Goal: Transaction & Acquisition: Purchase product/service

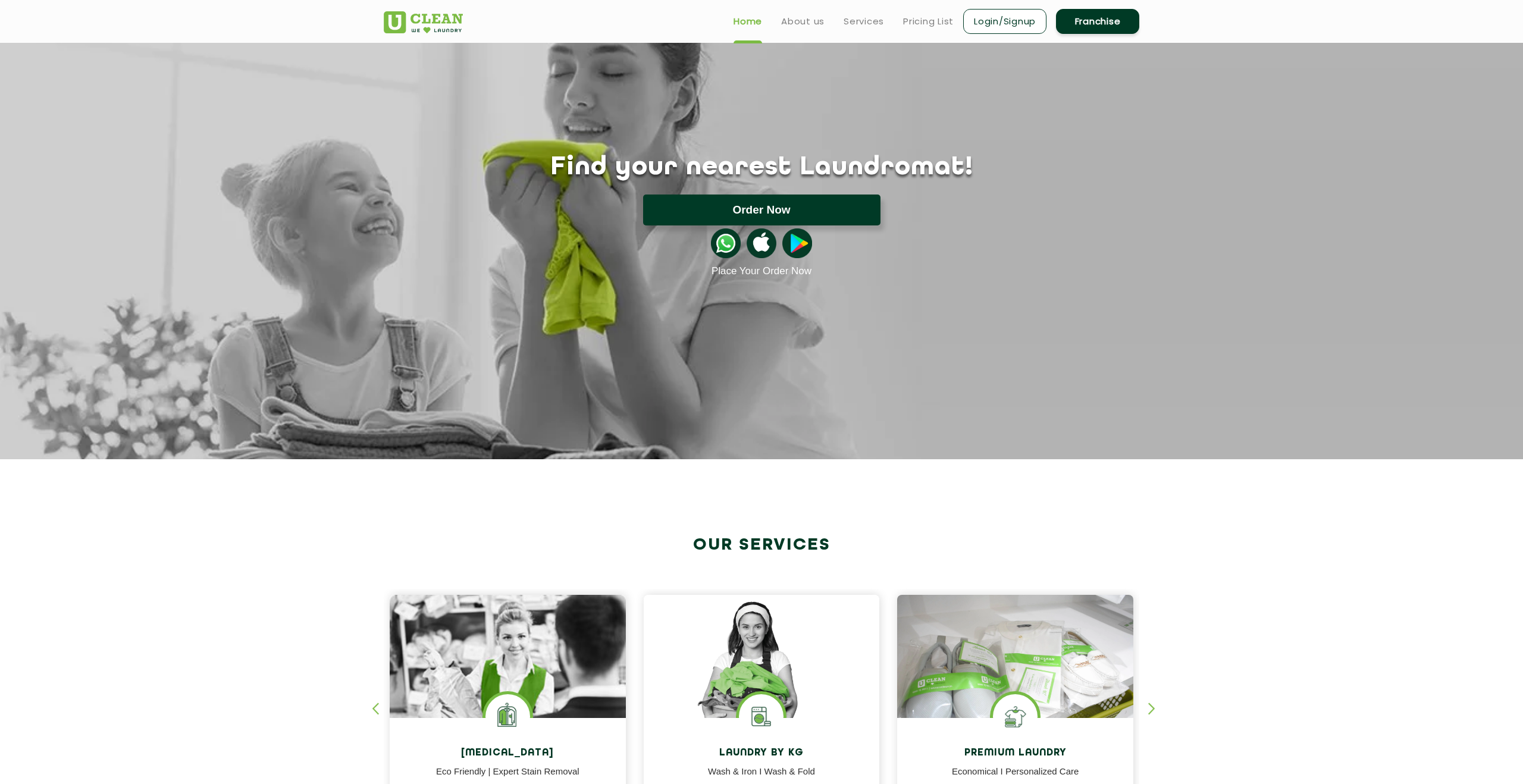
click at [751, 202] on button "Order Now" at bounding box center [762, 210] width 237 height 31
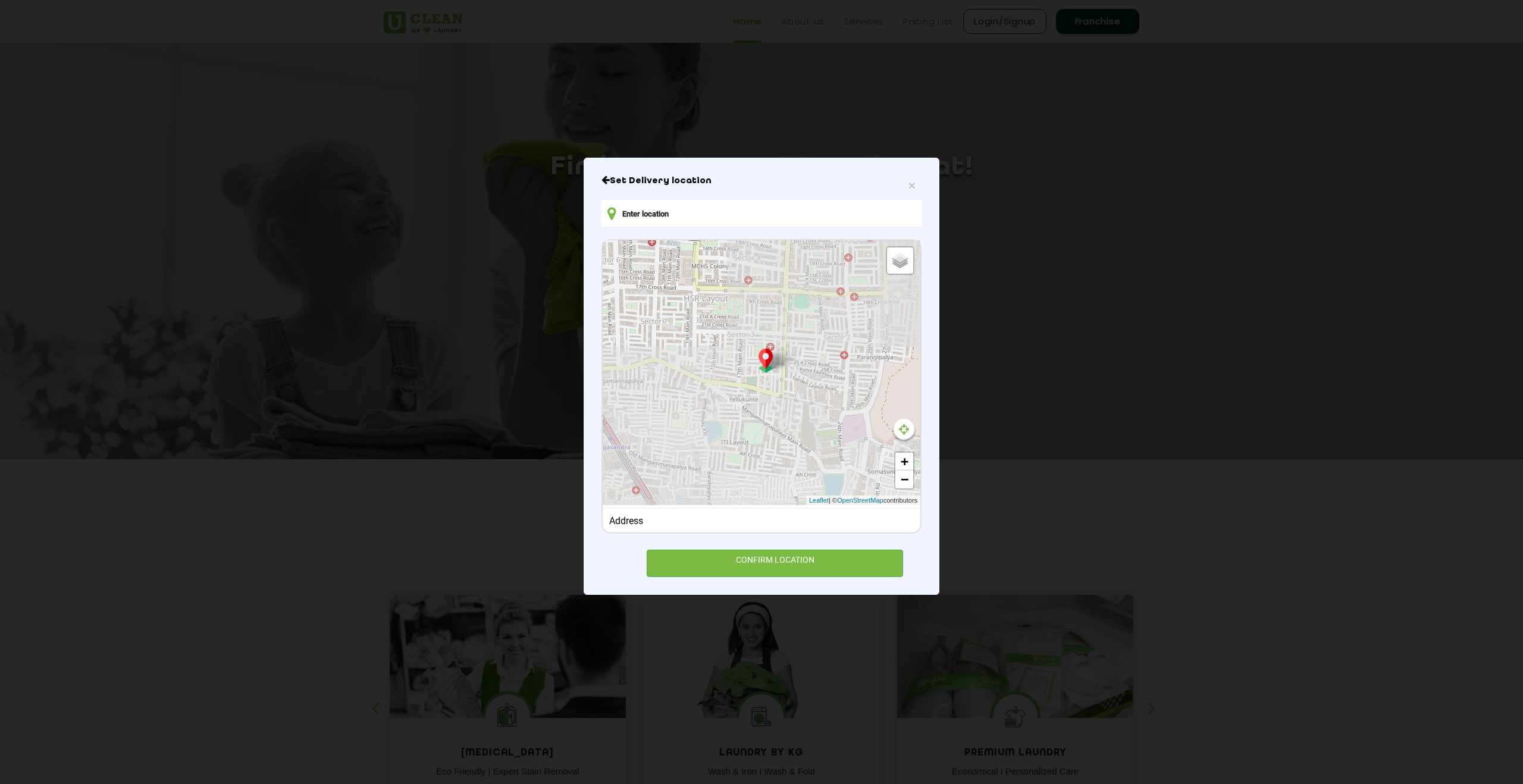
type input "[STREET_ADDRESS][PERSON_NAME]"
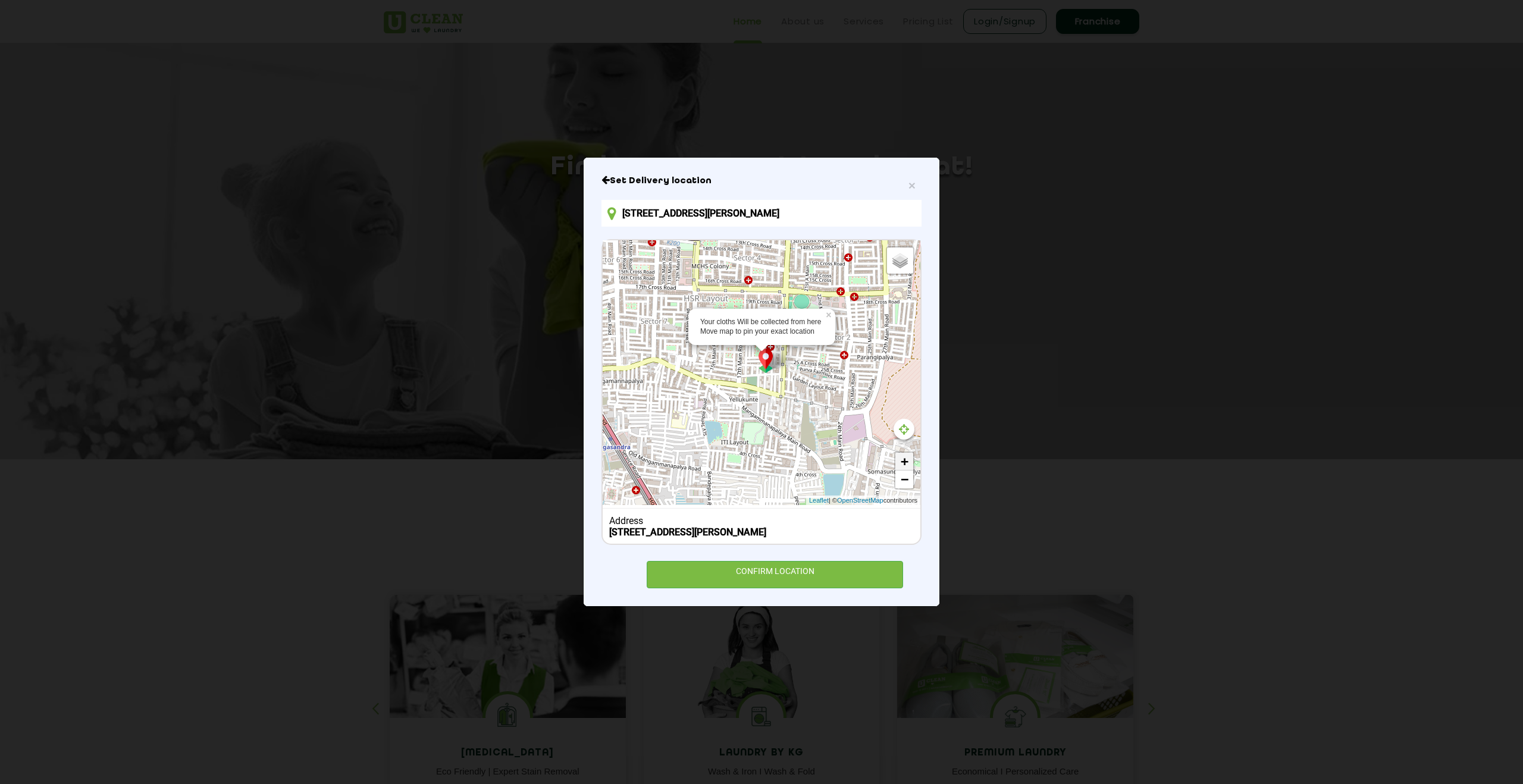
click at [904, 460] on link "+" at bounding box center [904, 462] width 18 height 18
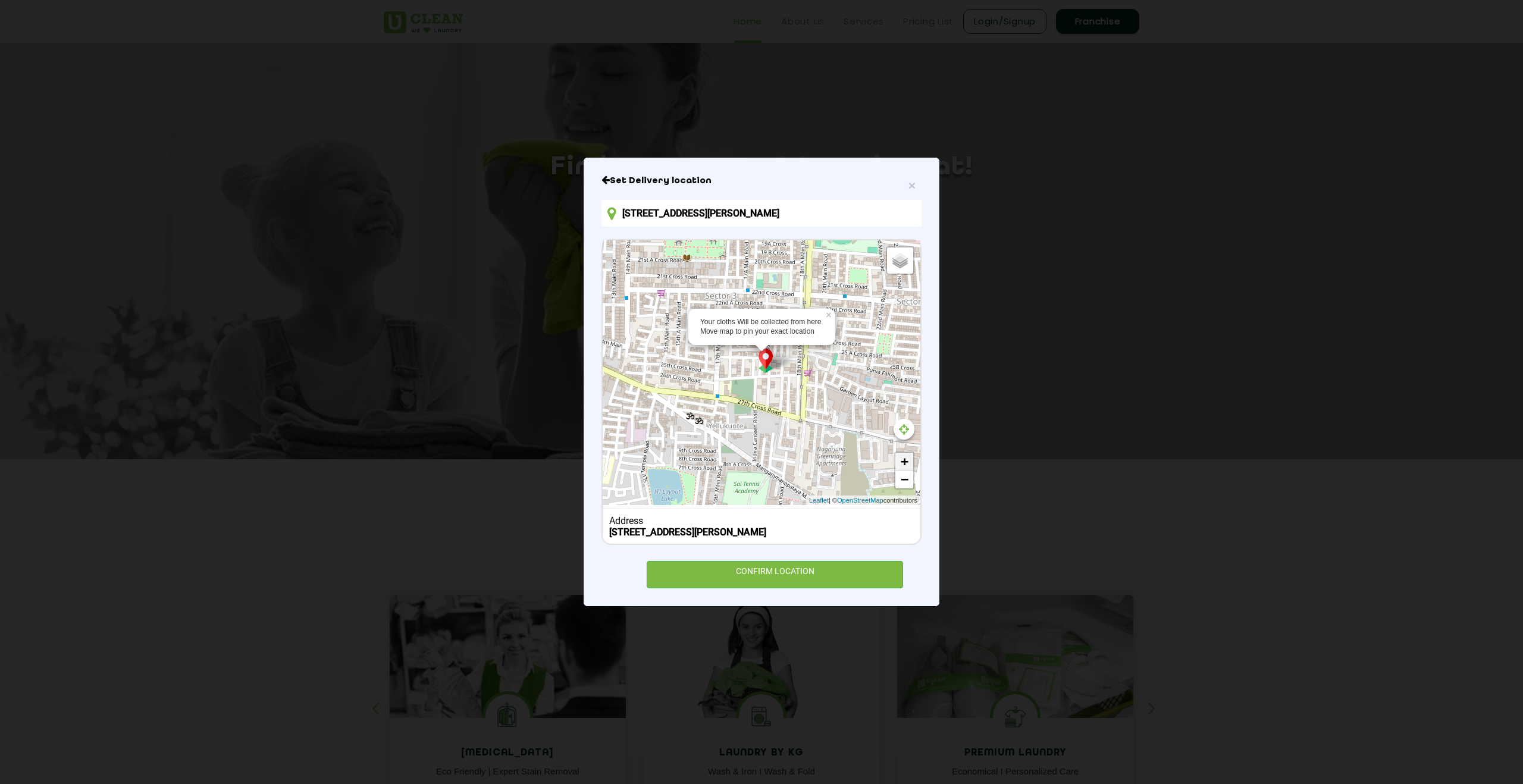
click at [904, 460] on link "+" at bounding box center [904, 462] width 18 height 18
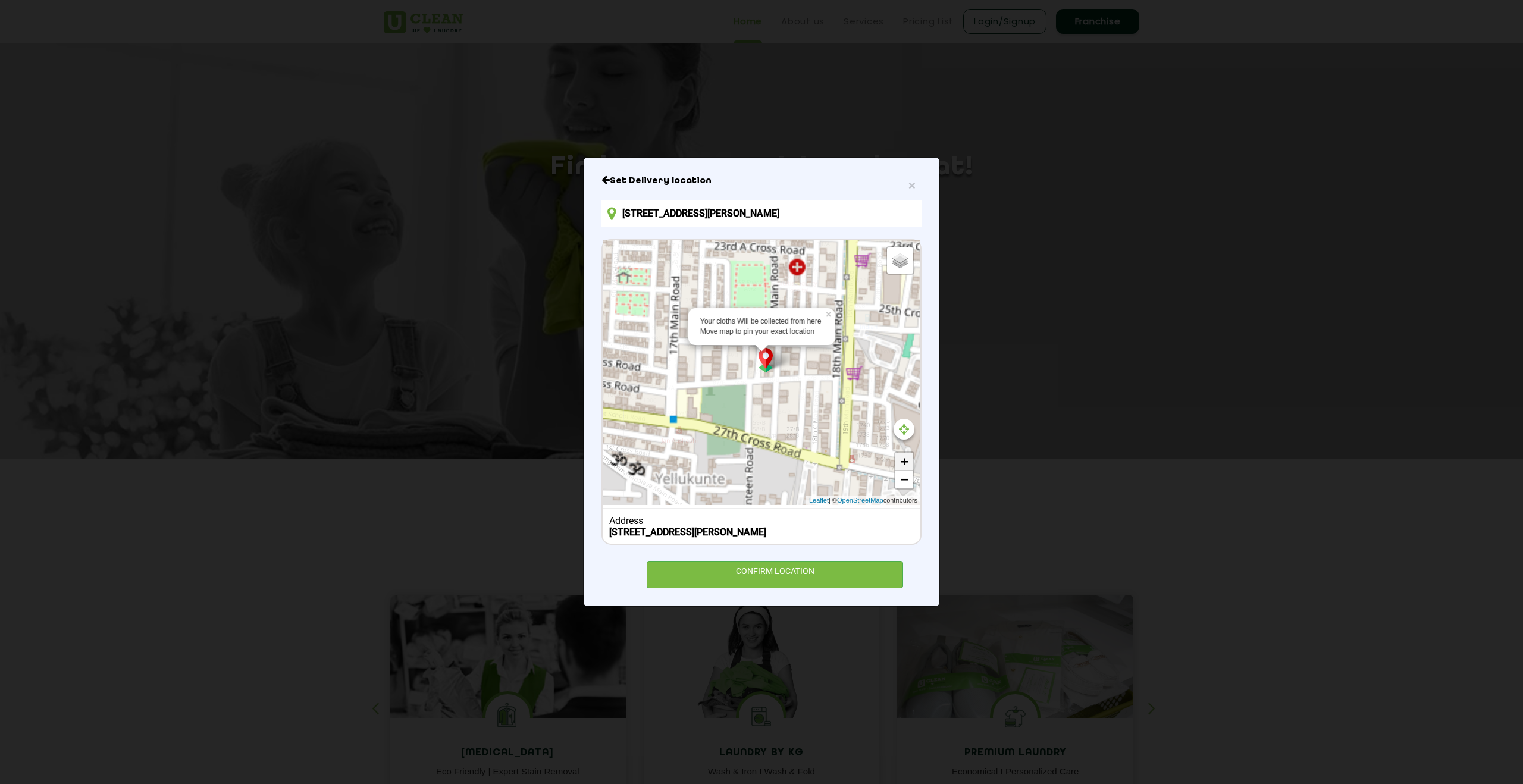
click at [904, 460] on link "+" at bounding box center [904, 462] width 18 height 18
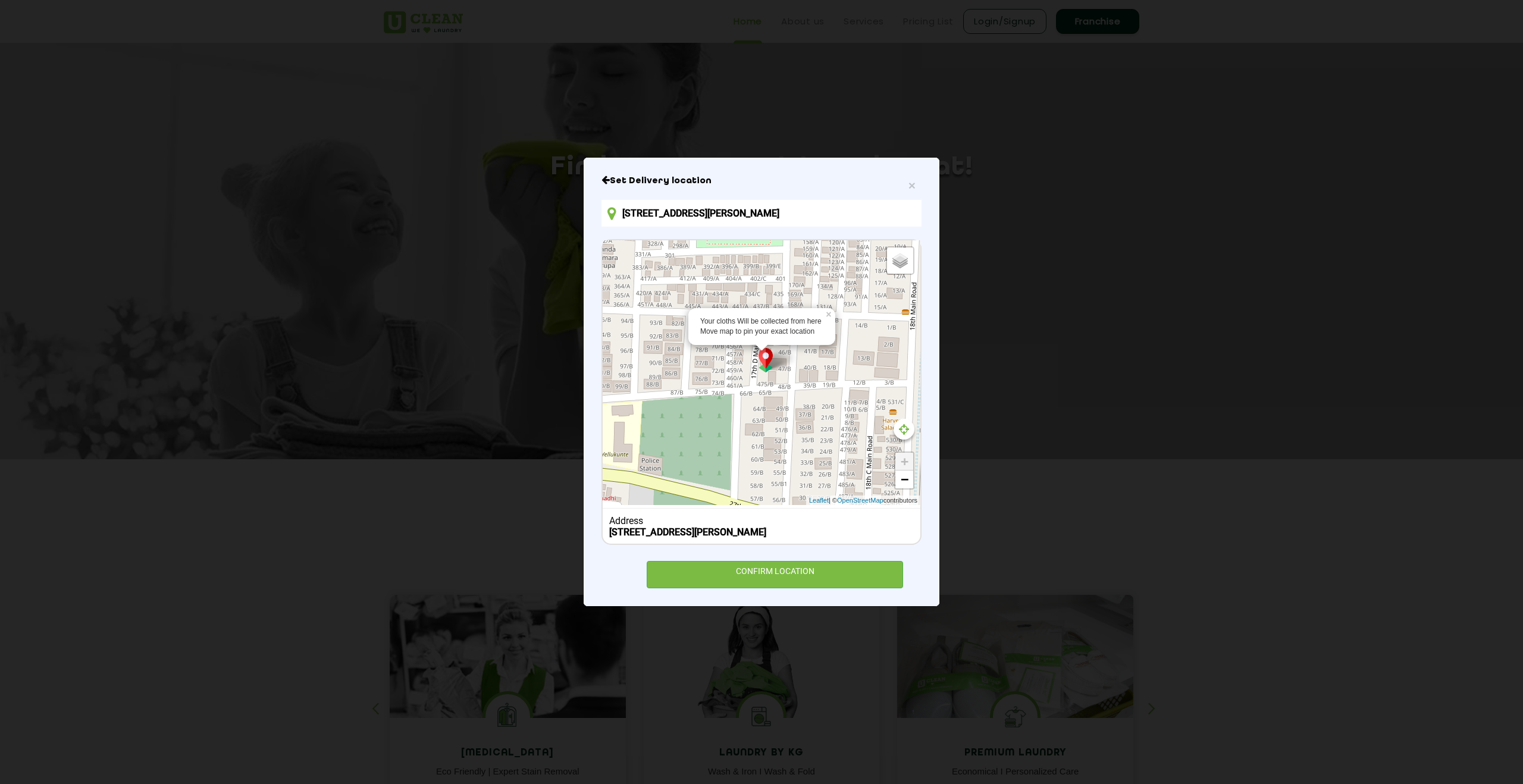
click at [904, 460] on link "+" at bounding box center [904, 462] width 18 height 18
click at [905, 464] on link "+" at bounding box center [904, 462] width 18 height 18
drag, startPoint x: 778, startPoint y: 382, endPoint x: 784, endPoint y: 386, distance: 7.2
click at [784, 386] on div "Your cloths Will be collected from here Move map to pin your exact location × D…" at bounding box center [762, 373] width 318 height 265
click at [738, 586] on div "CONFIRM LOCATION" at bounding box center [774, 574] width 256 height 27
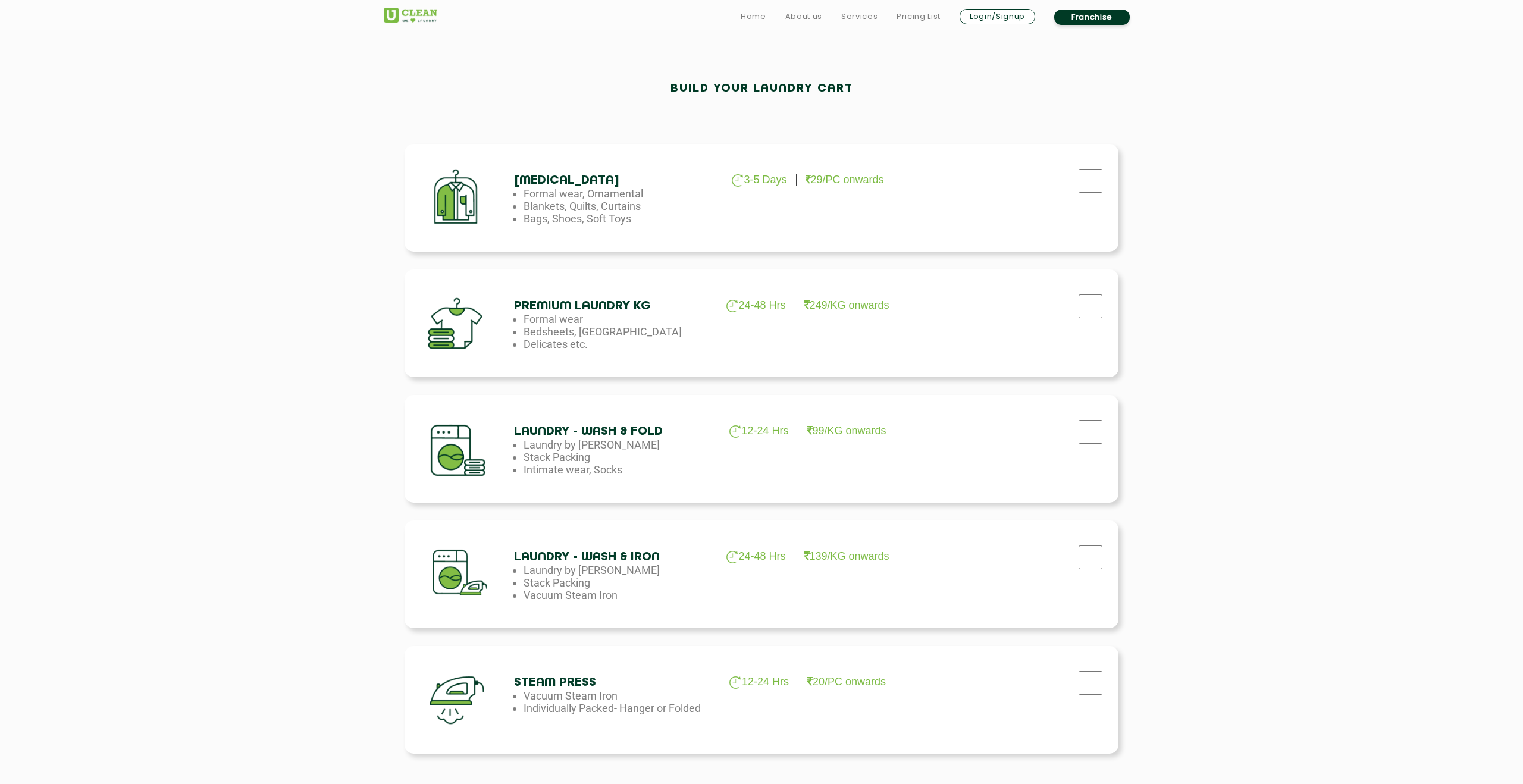
scroll to position [355, 0]
click at [1097, 423] on input "checkbox" at bounding box center [1090, 429] width 30 height 24
checkbox input "true"
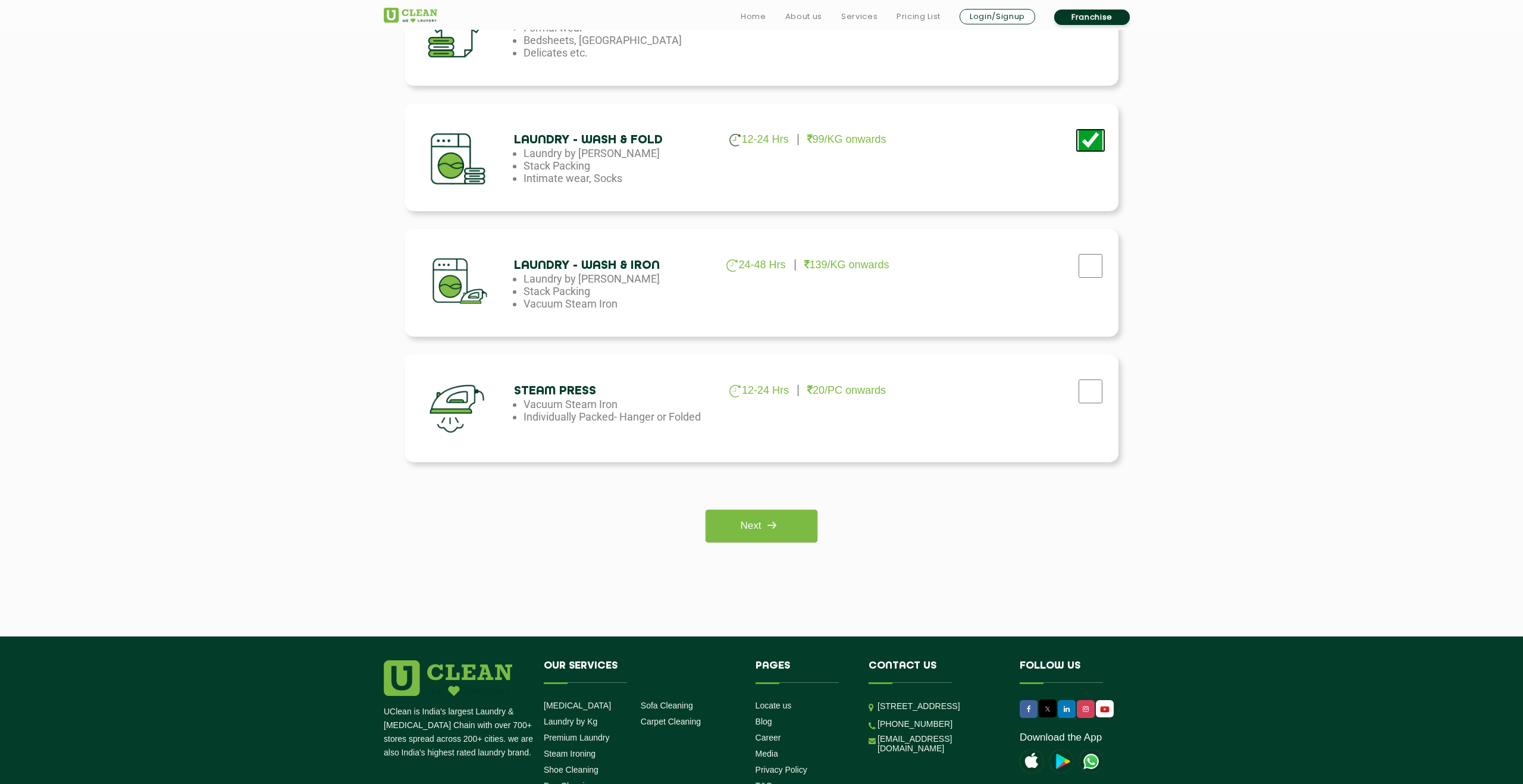
scroll to position [649, 0]
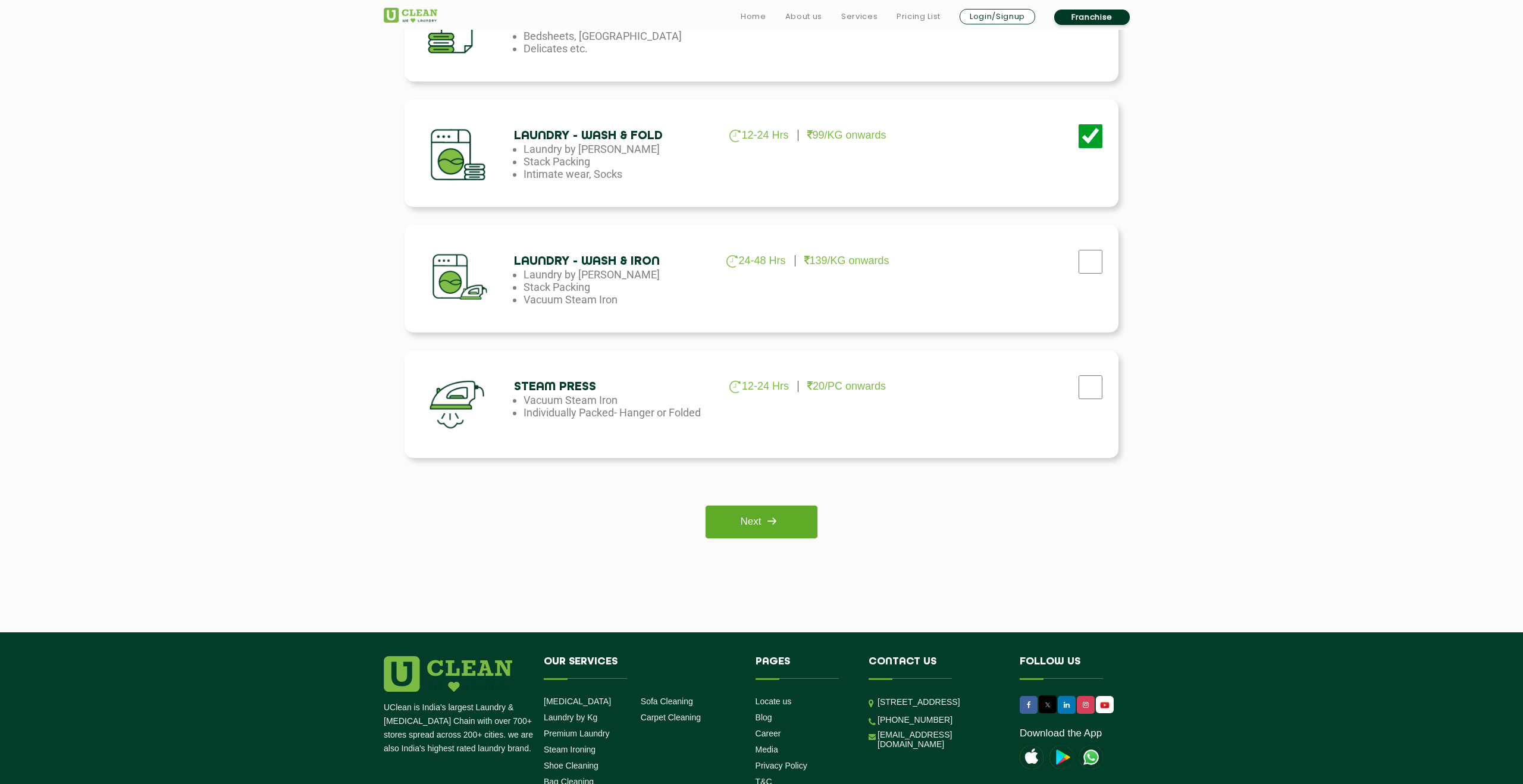
click at [766, 530] on img at bounding box center [772, 521] width 22 height 21
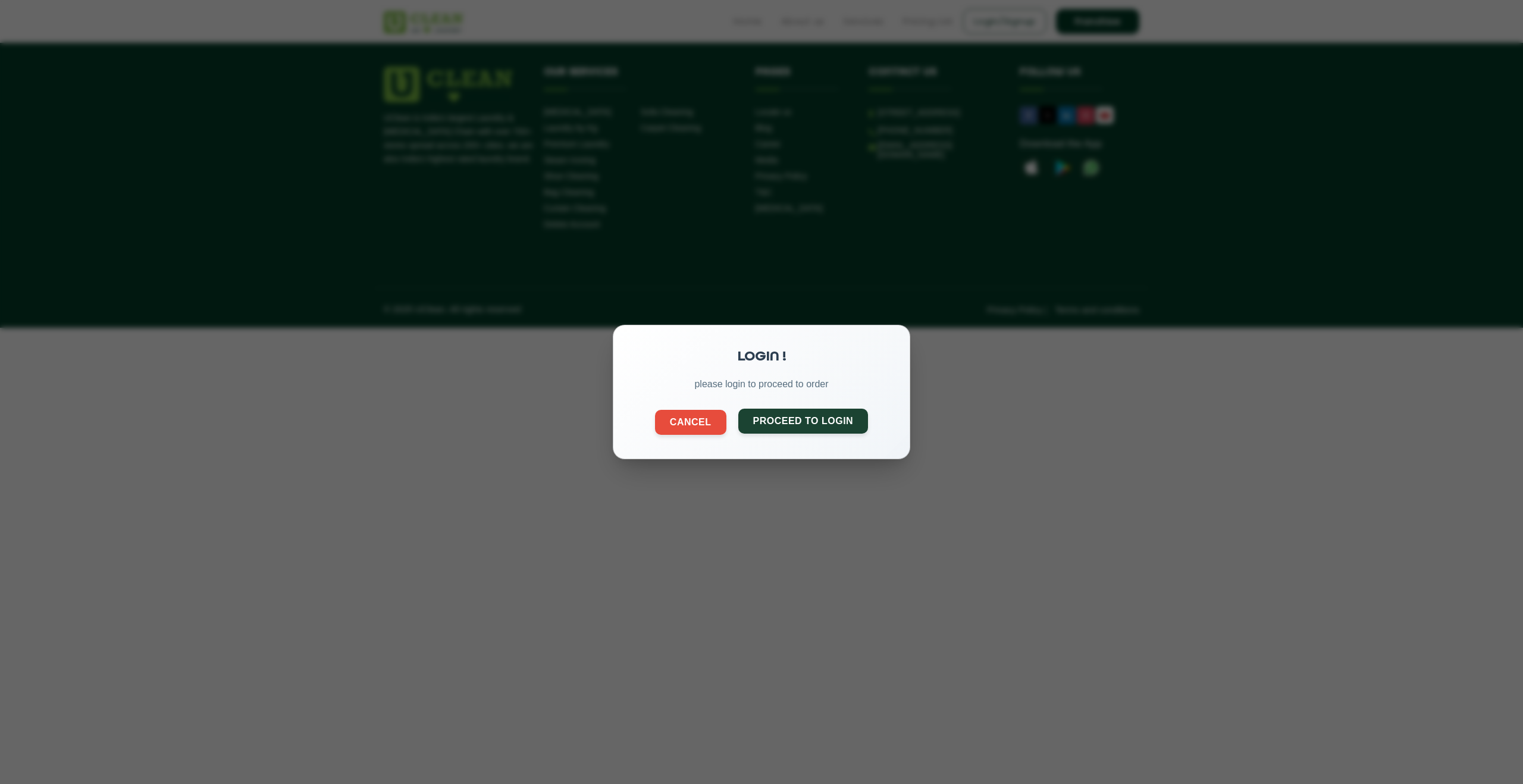
click at [827, 432] on button "Proceed to Login" at bounding box center [803, 421] width 130 height 25
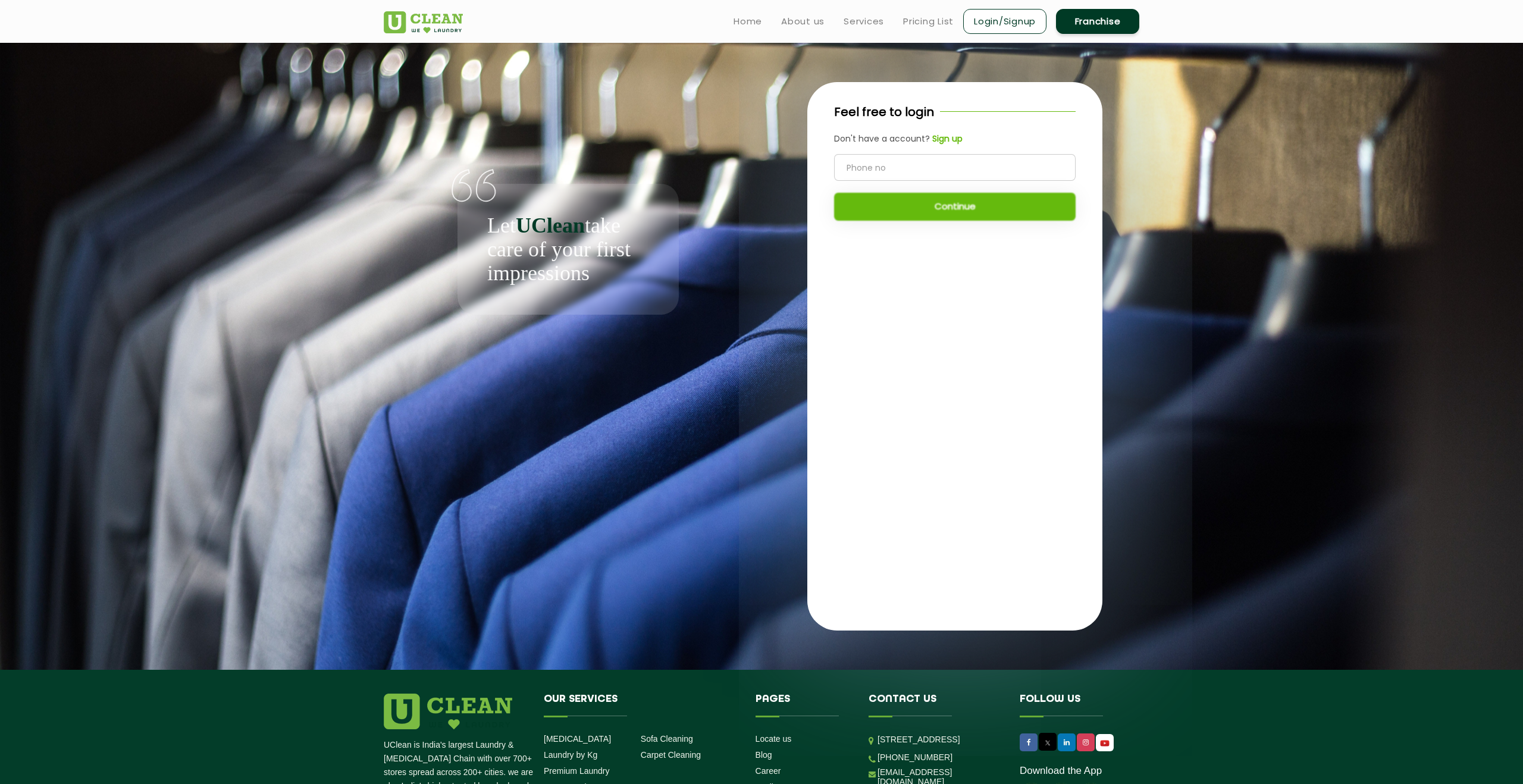
click at [911, 165] on input "tel" at bounding box center [954, 167] width 241 height 27
type input "6377229112"
click at [931, 204] on button "Continue" at bounding box center [954, 207] width 241 height 28
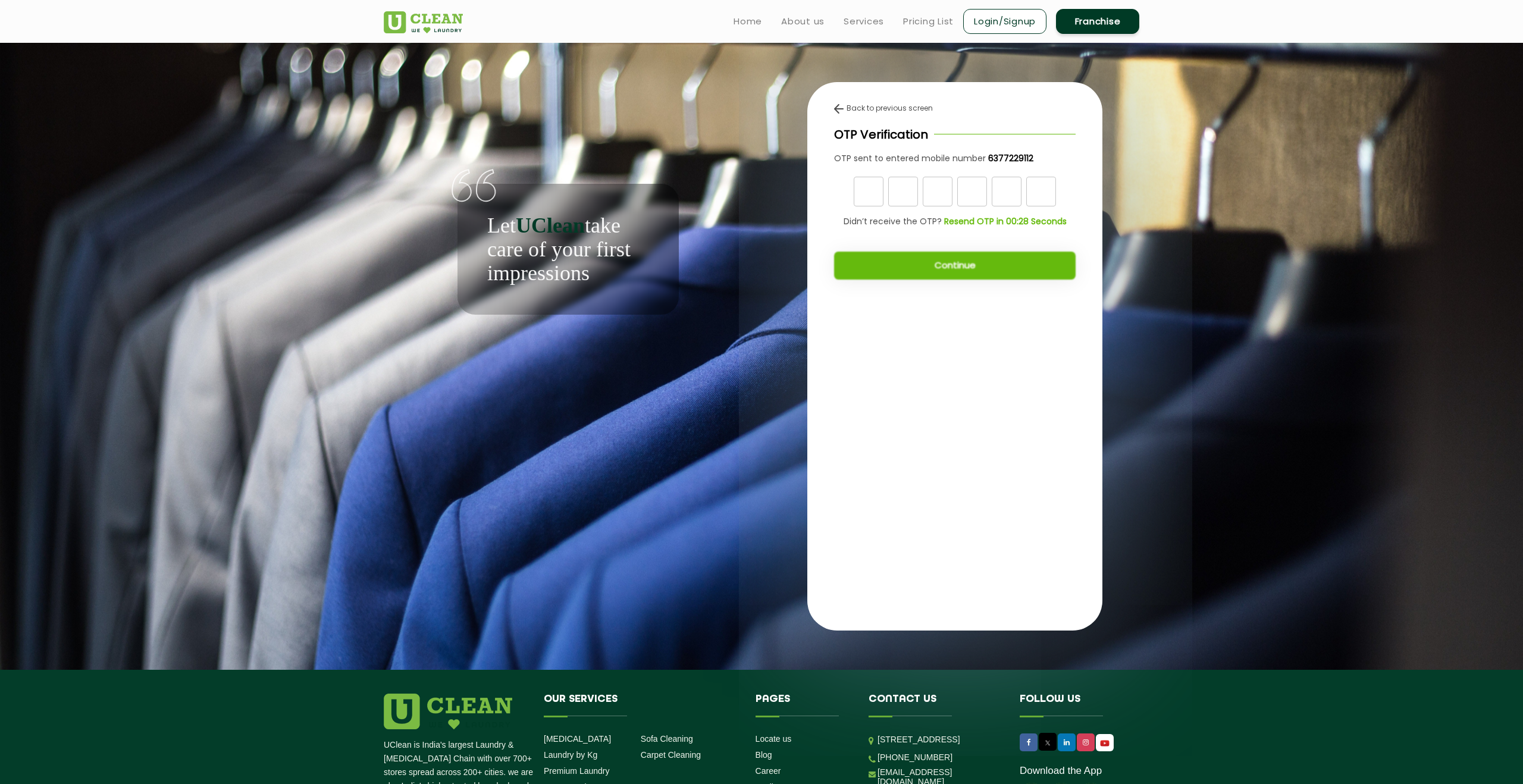
click at [878, 198] on input "text" at bounding box center [868, 191] width 30 height 30
type input "9"
type input "5"
type input "2"
type input "0"
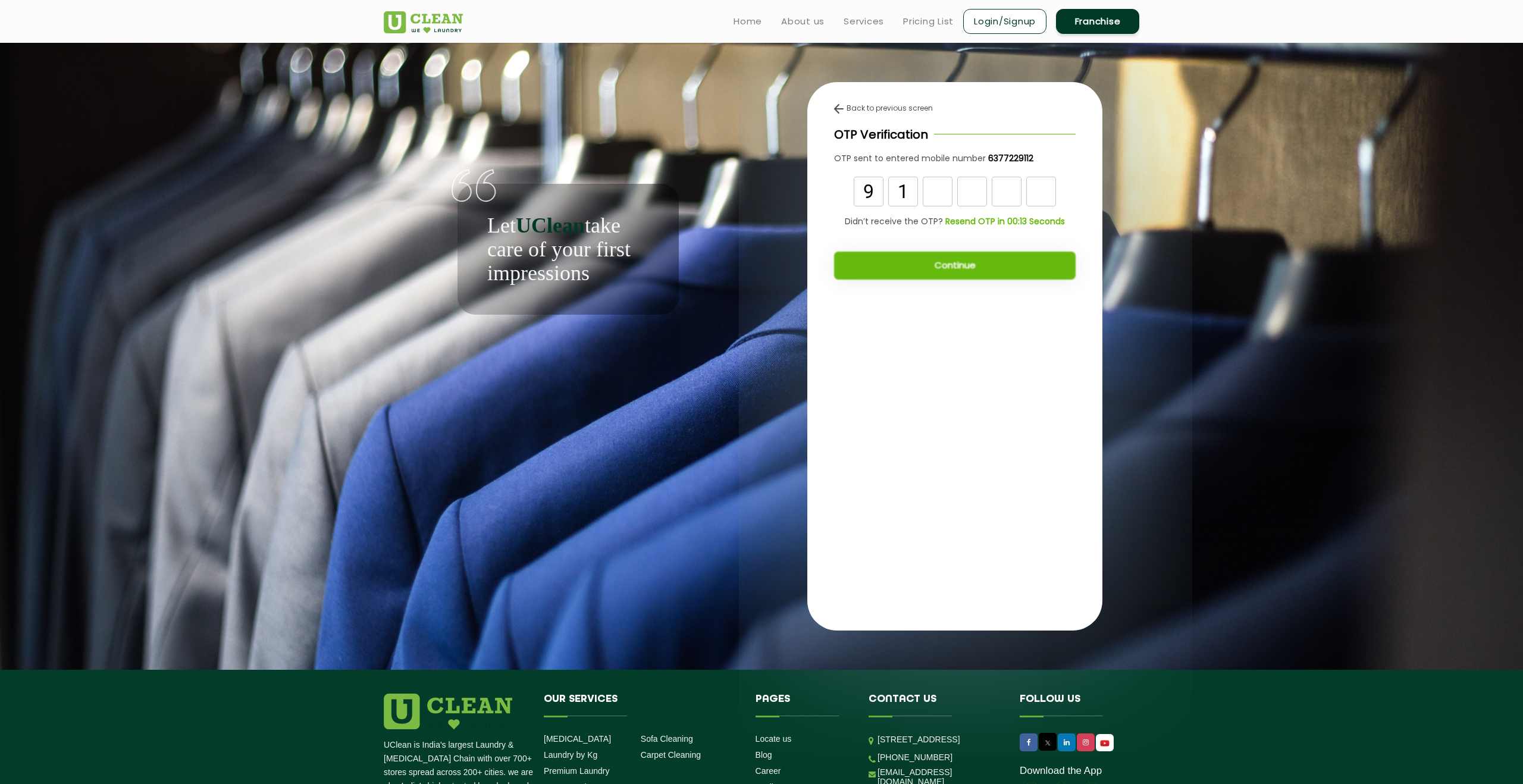
type input "1"
type input "5"
type input "2"
type input "4"
type input "0"
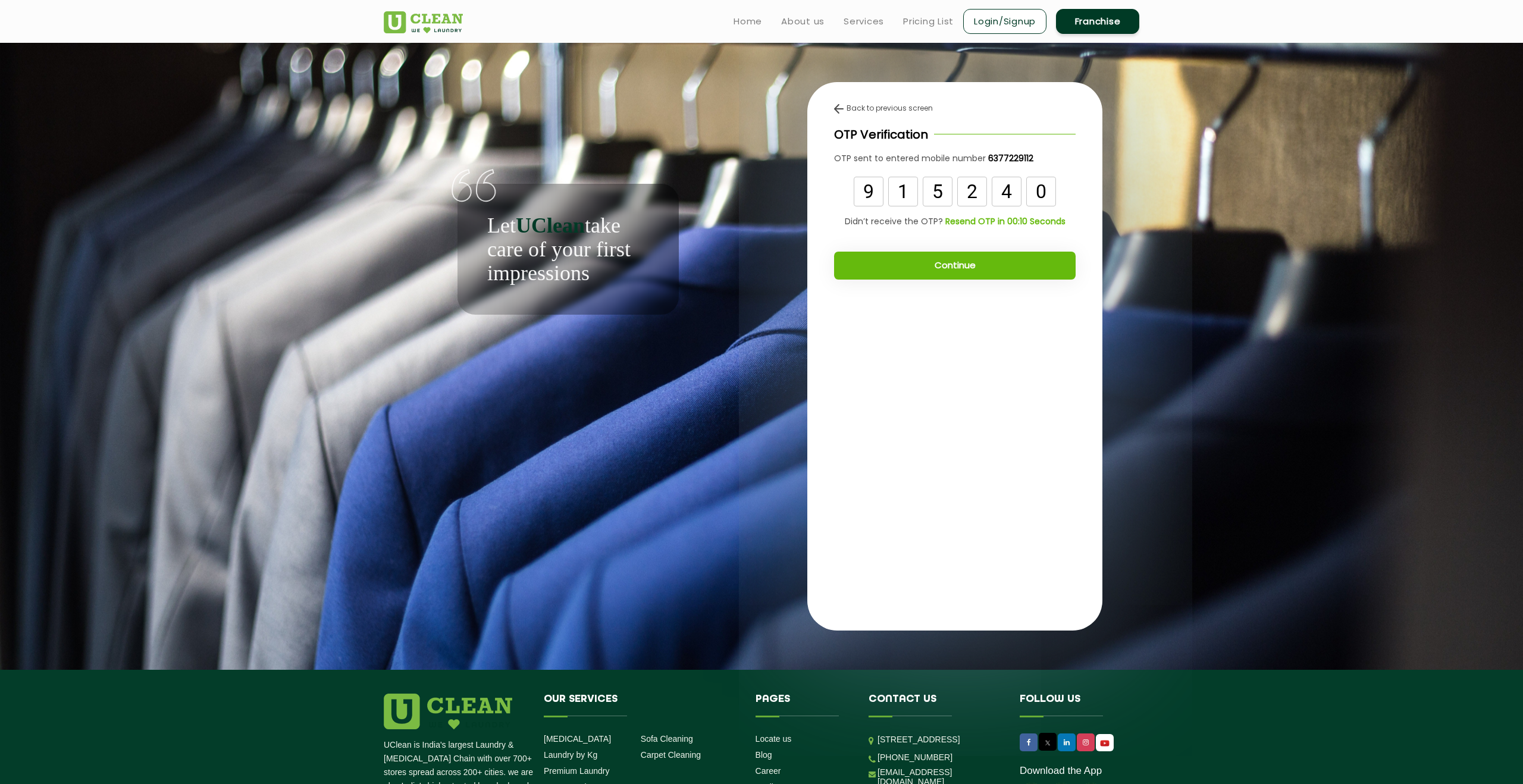
click at [922, 262] on button "Continue" at bounding box center [954, 265] width 241 height 28
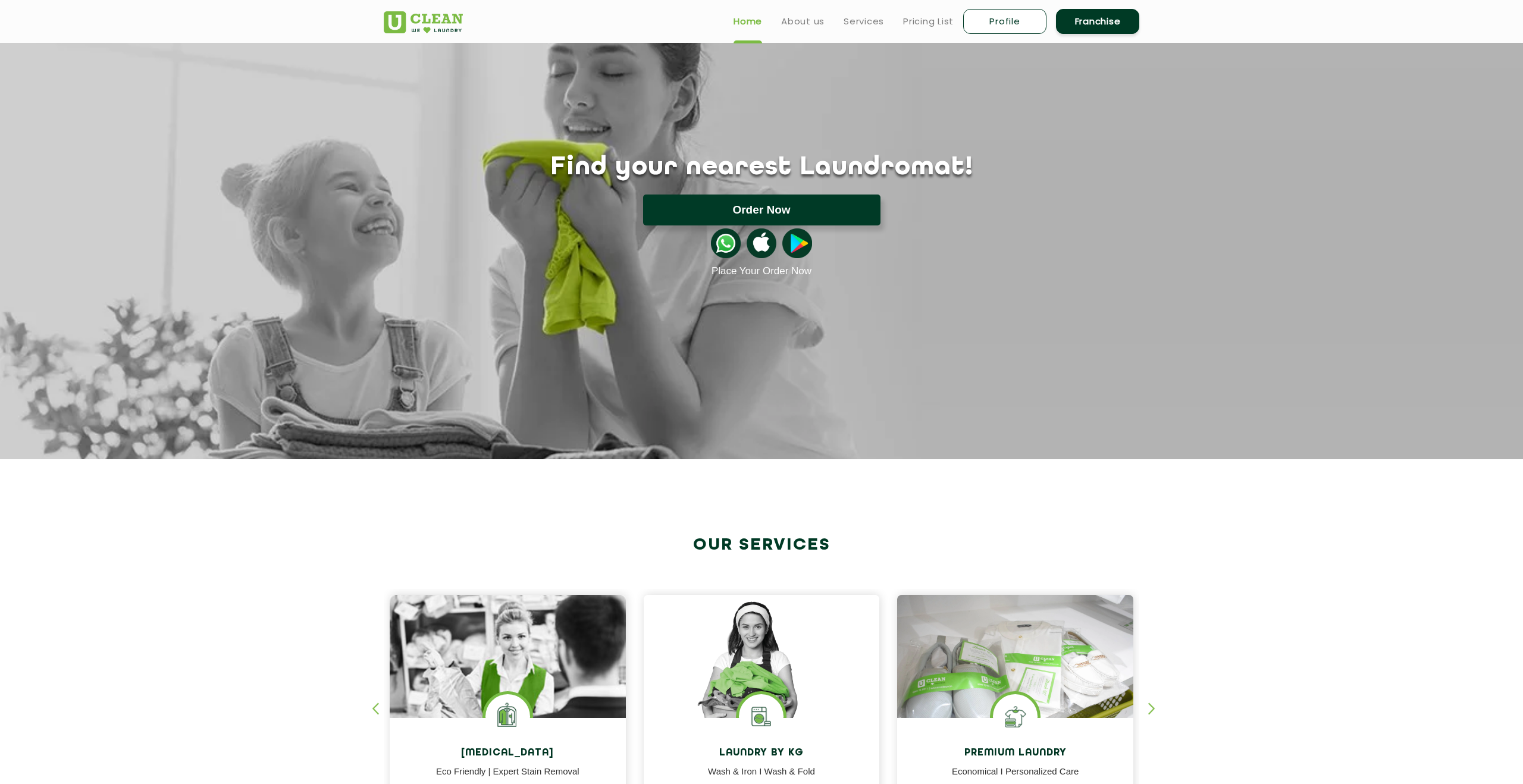
click at [790, 194] on button "Order Now" at bounding box center [762, 210] width 237 height 31
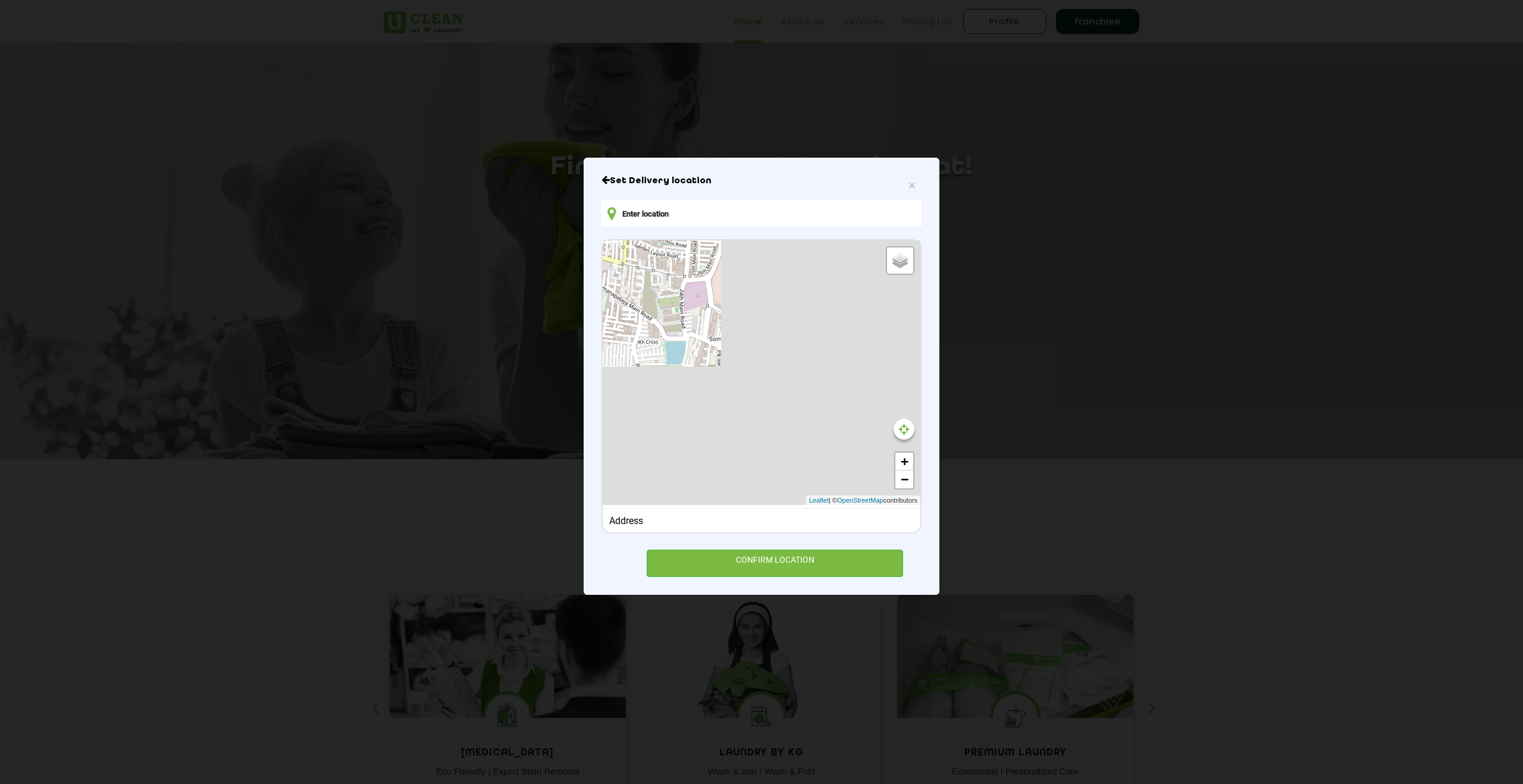
type input "[STREET_ADDRESS][PERSON_NAME]"
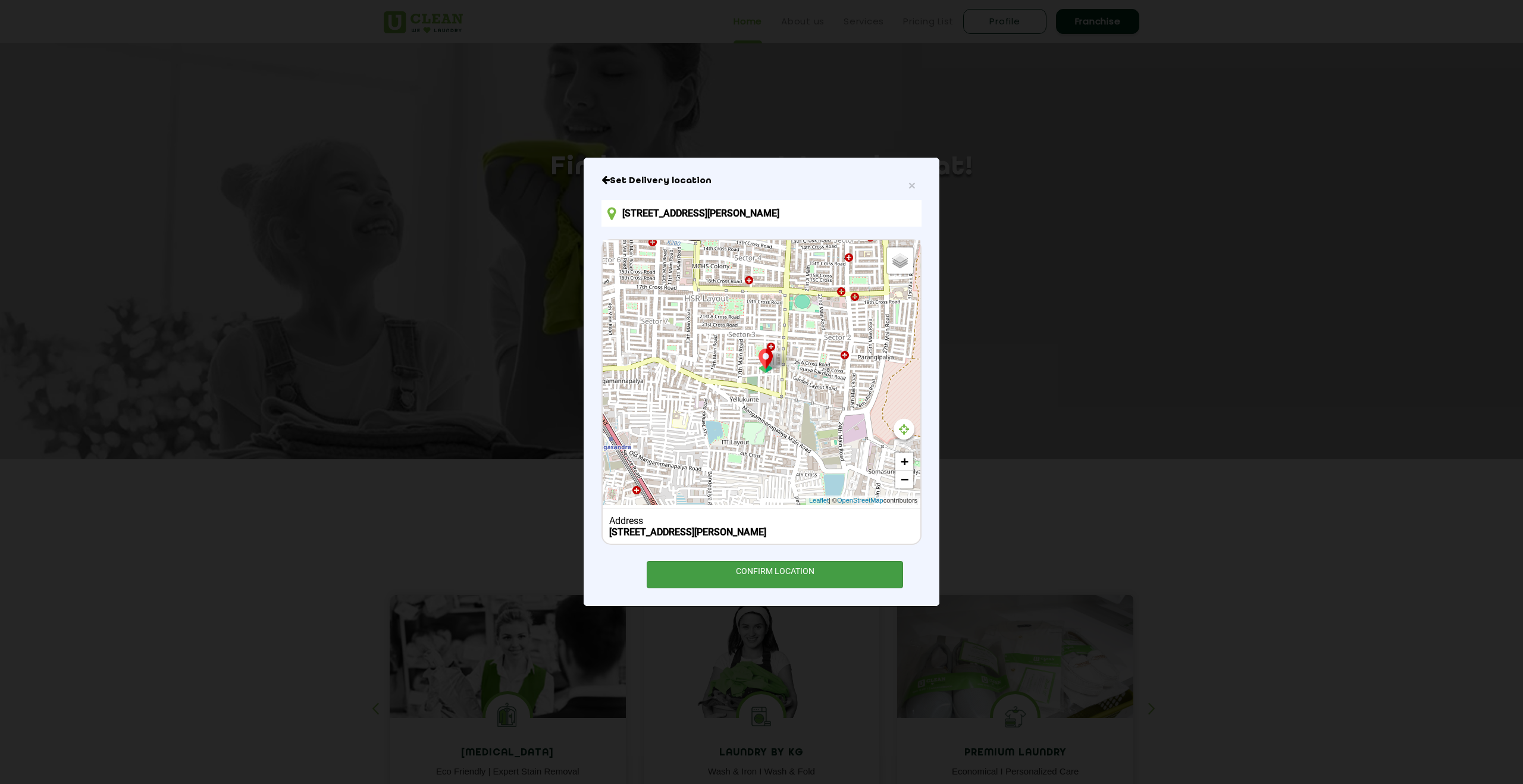
click at [752, 588] on div "CONFIRM LOCATION" at bounding box center [774, 574] width 256 height 27
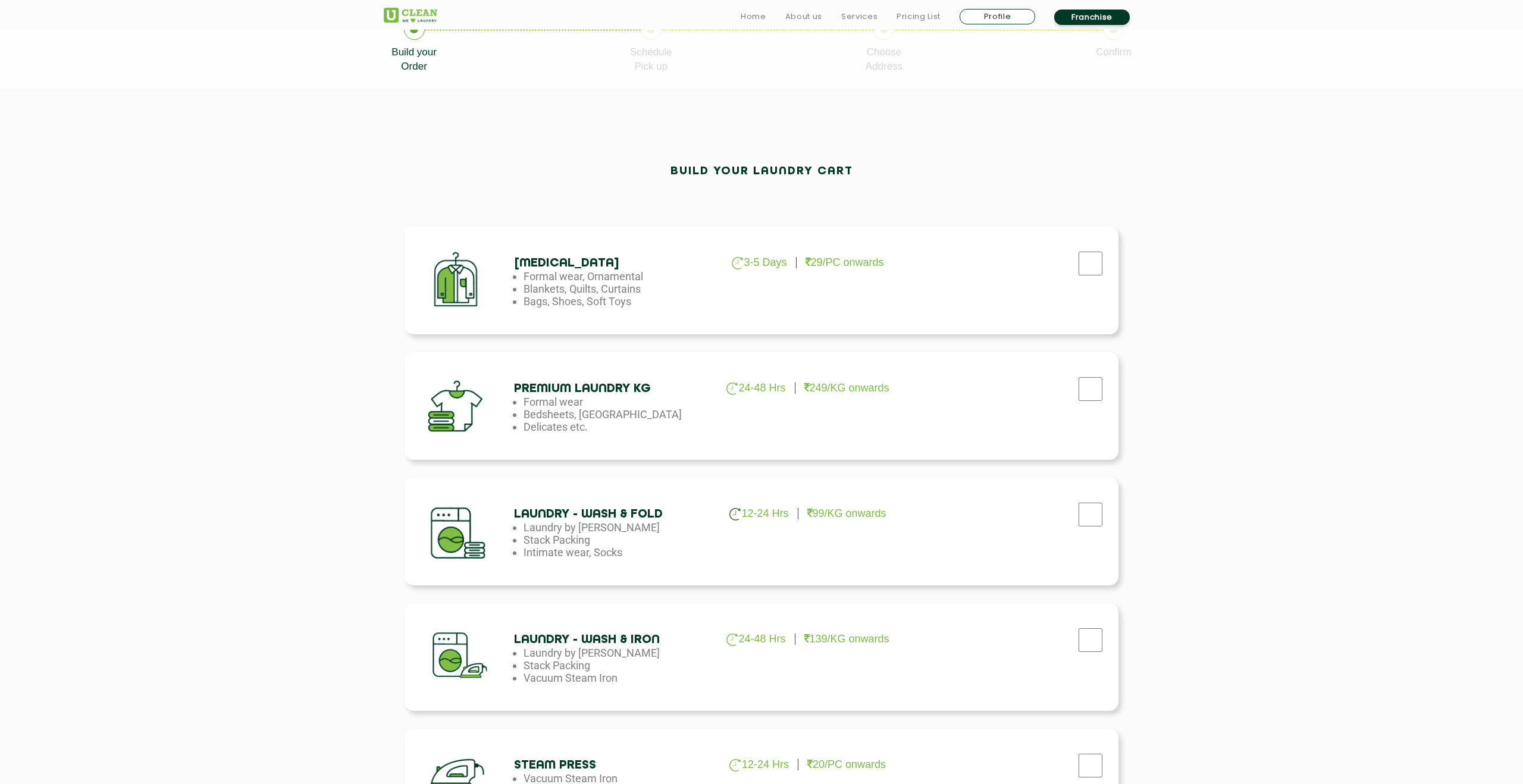
scroll to position [278, 0]
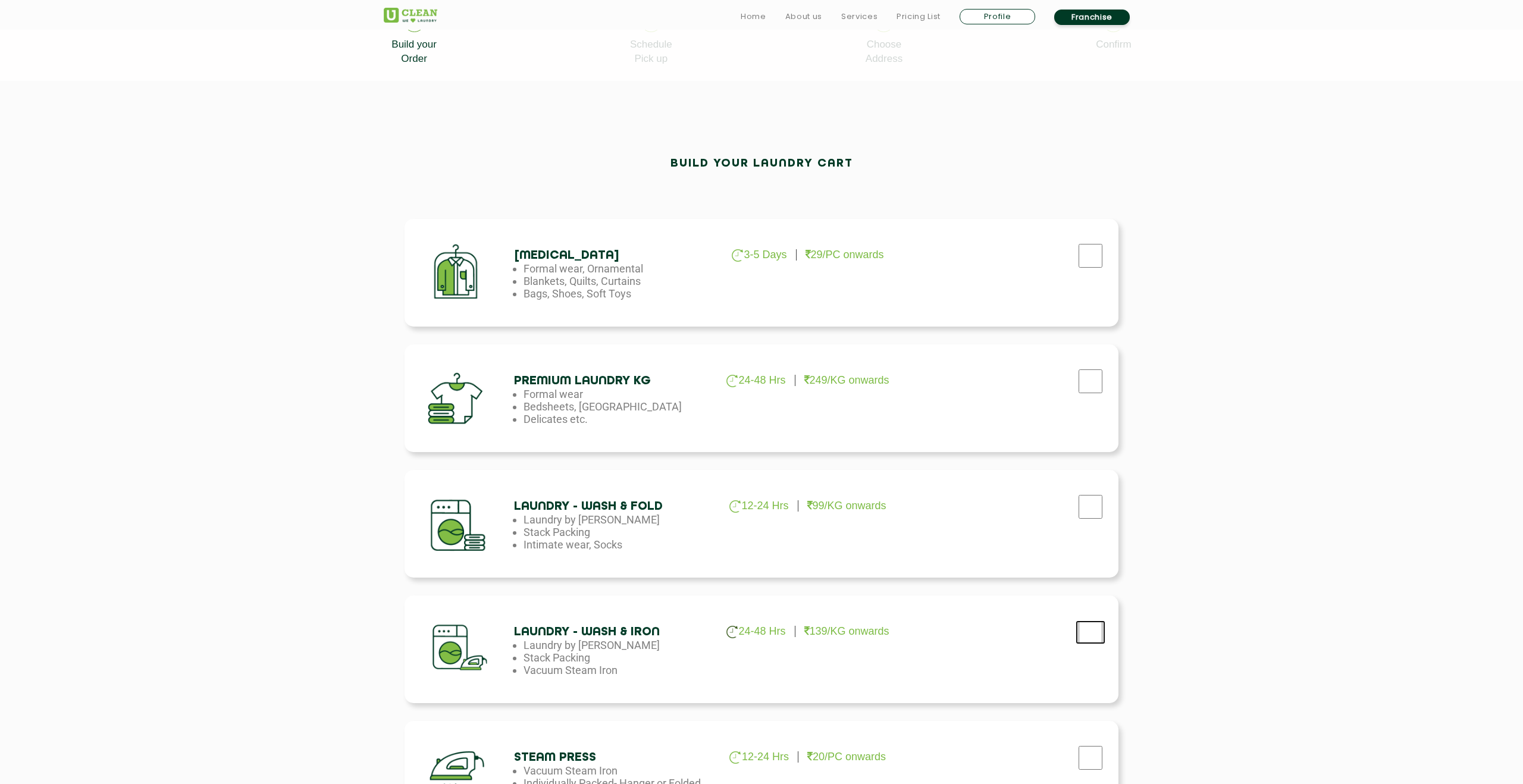
click at [1091, 633] on input "checkbox" at bounding box center [1090, 631] width 30 height 24
checkbox input "true"
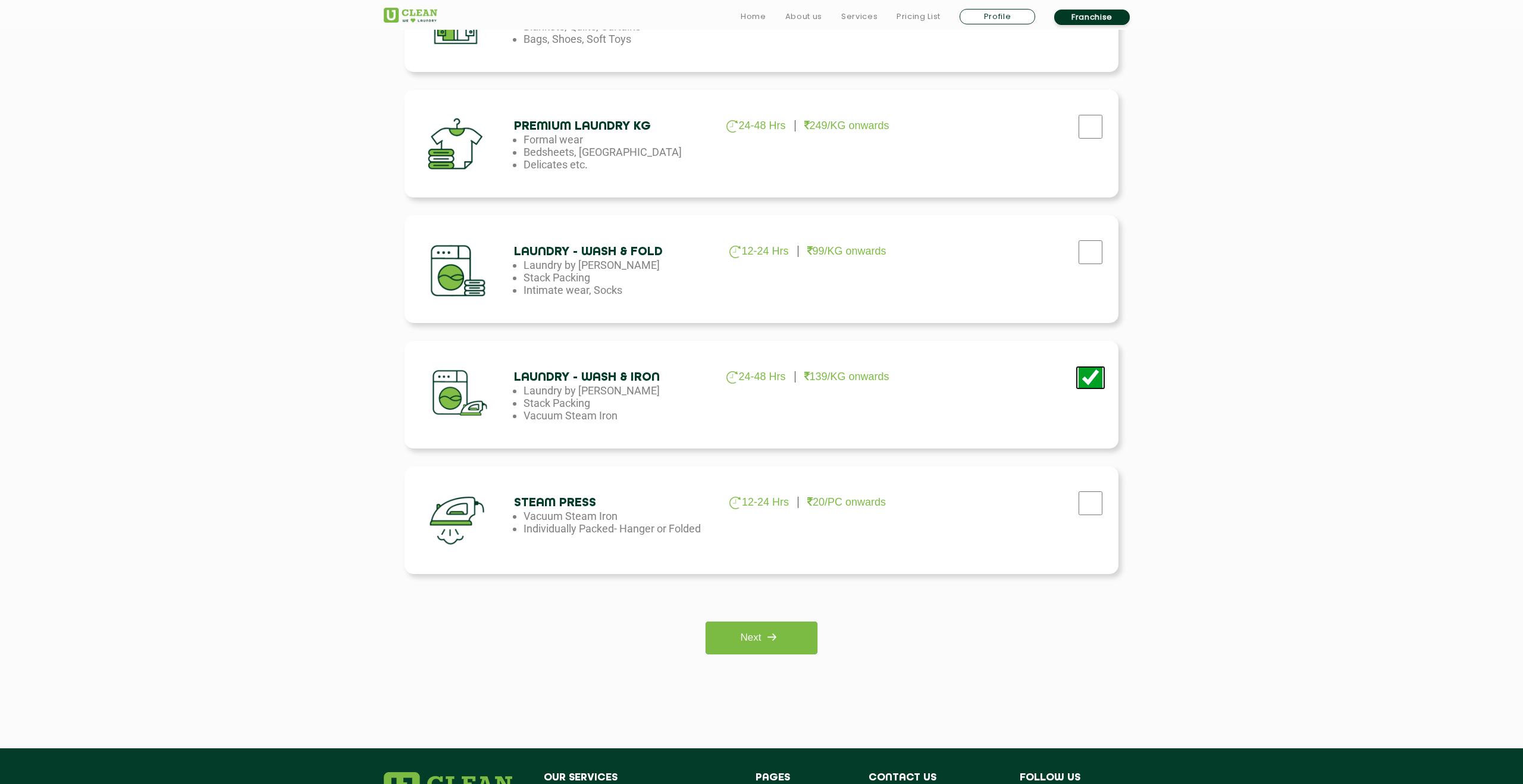
scroll to position [534, 0]
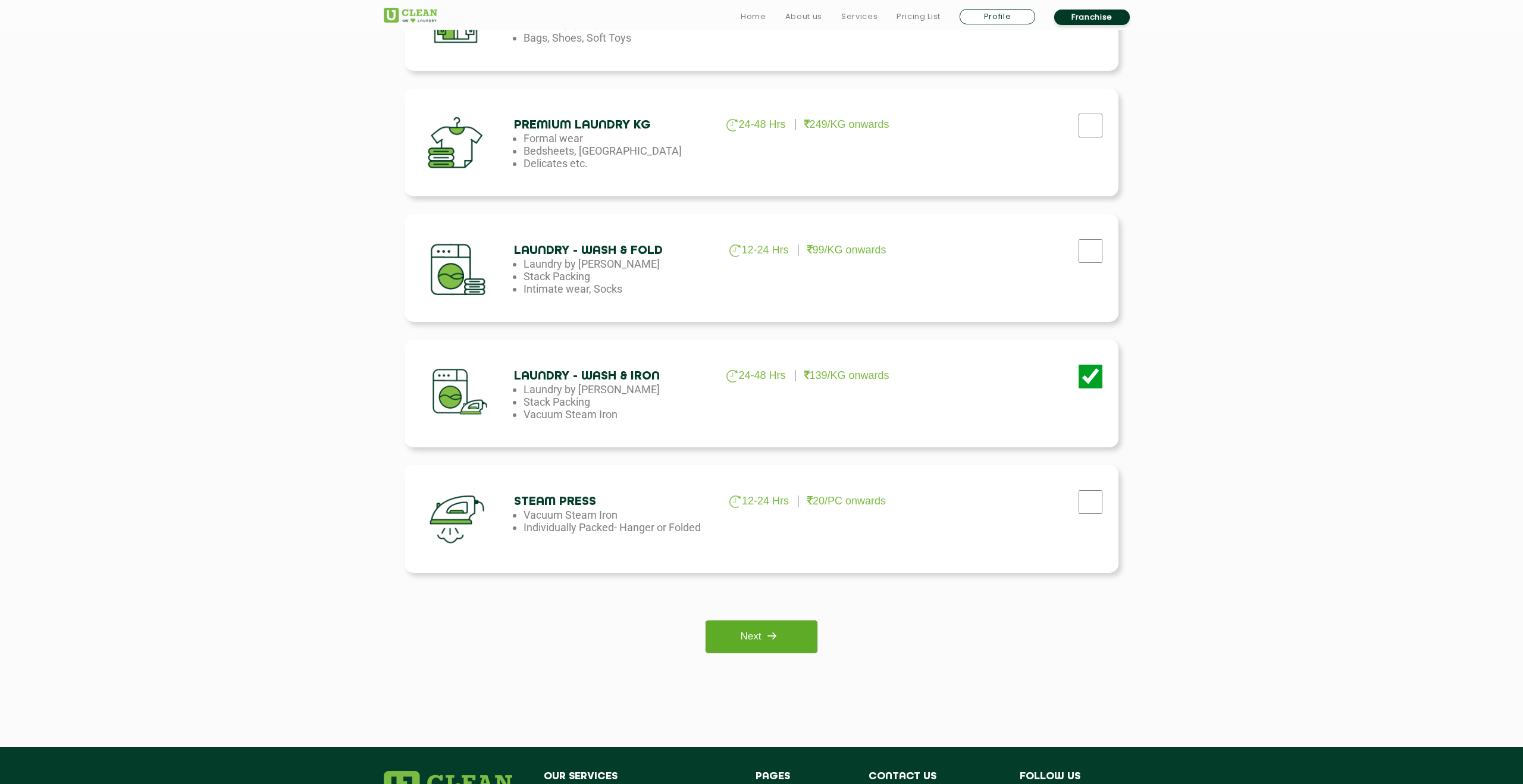
click at [757, 639] on link "Next" at bounding box center [762, 636] width 112 height 33
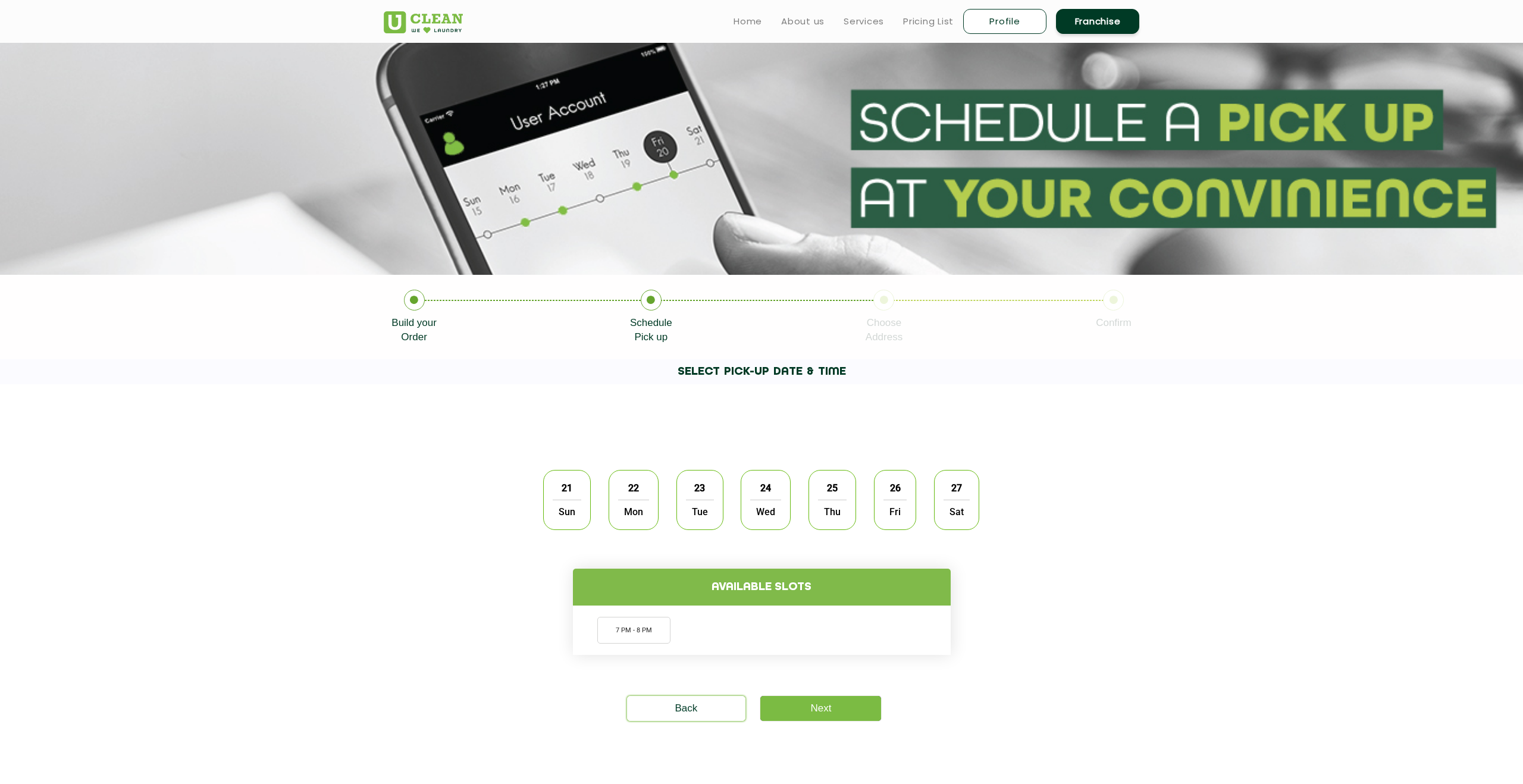
click at [666, 464] on div "21 Sun 22 Mon 23 Tue 24 Wed 25 Thu 26 Fri 27 Sat" at bounding box center [761, 500] width 454 height 78
click at [562, 497] on span "21" at bounding box center [567, 488] width 23 height 24
click at [640, 634] on li "7 PM - 8 PM" at bounding box center [634, 630] width 73 height 27
click at [815, 707] on link "Next" at bounding box center [821, 708] width 121 height 25
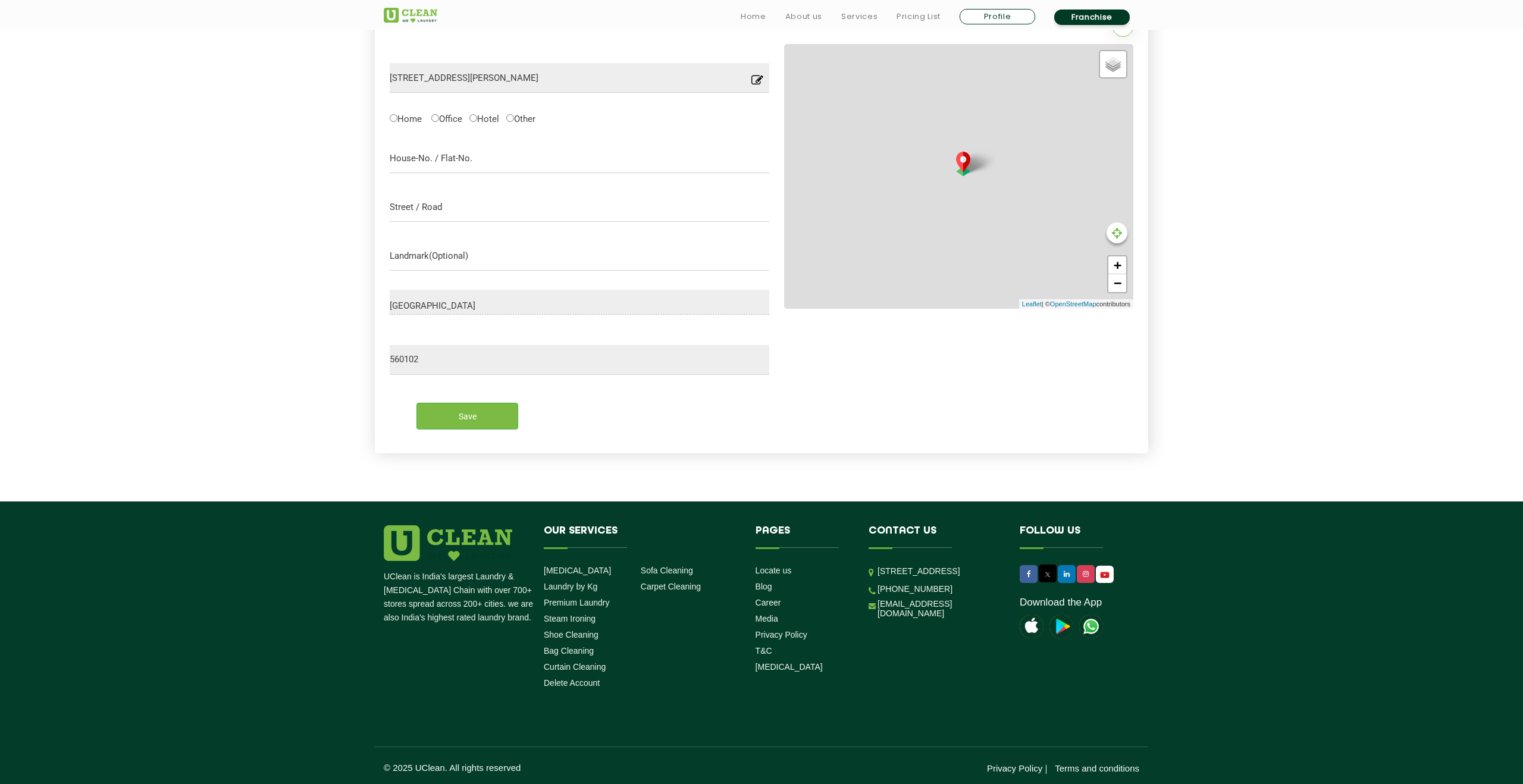
scroll to position [388, 0]
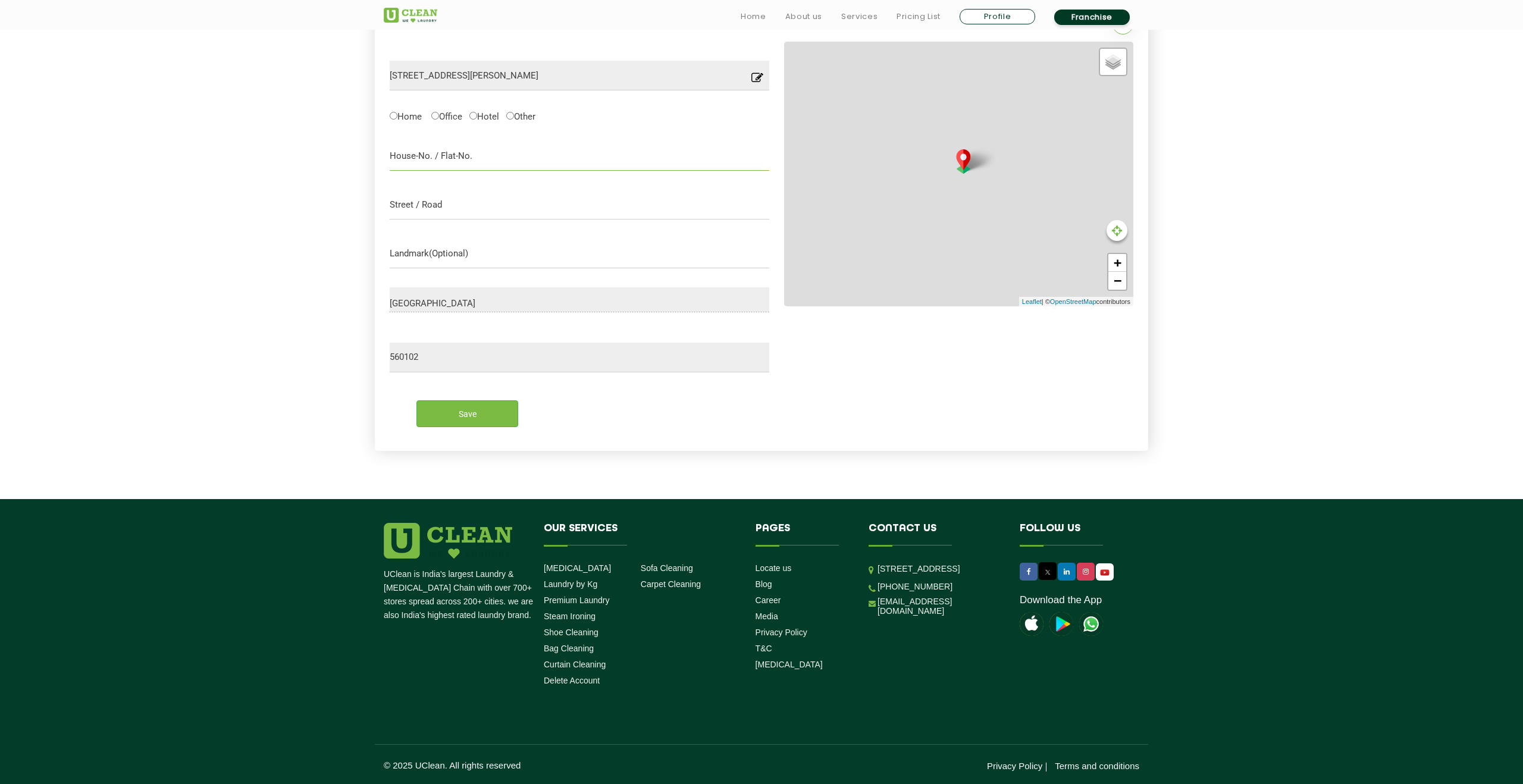
click at [513, 150] on input "text" at bounding box center [579, 156] width 380 height 30
click at [397, 118] on label "Home" at bounding box center [406, 116] width 32 height 13
click at [397, 118] on input "Home" at bounding box center [394, 116] width 8 height 8
radio input "true"
click at [412, 147] on input "text" at bounding box center [579, 156] width 380 height 30
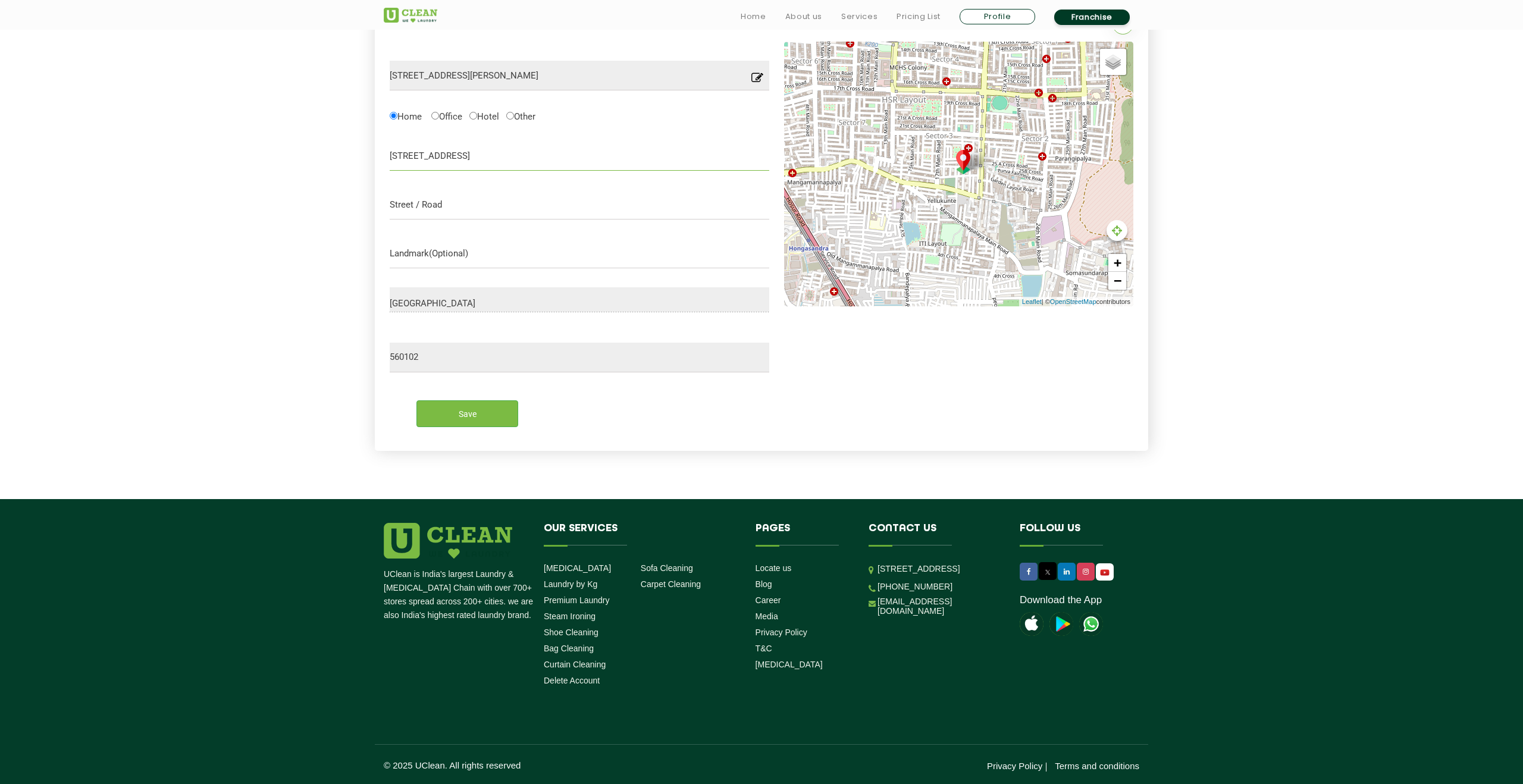
type input "[STREET_ADDRESS]"
click at [421, 210] on input "text" at bounding box center [579, 204] width 380 height 30
type input "HSR sector 3"
click at [463, 412] on input "Save" at bounding box center [467, 414] width 101 height 27
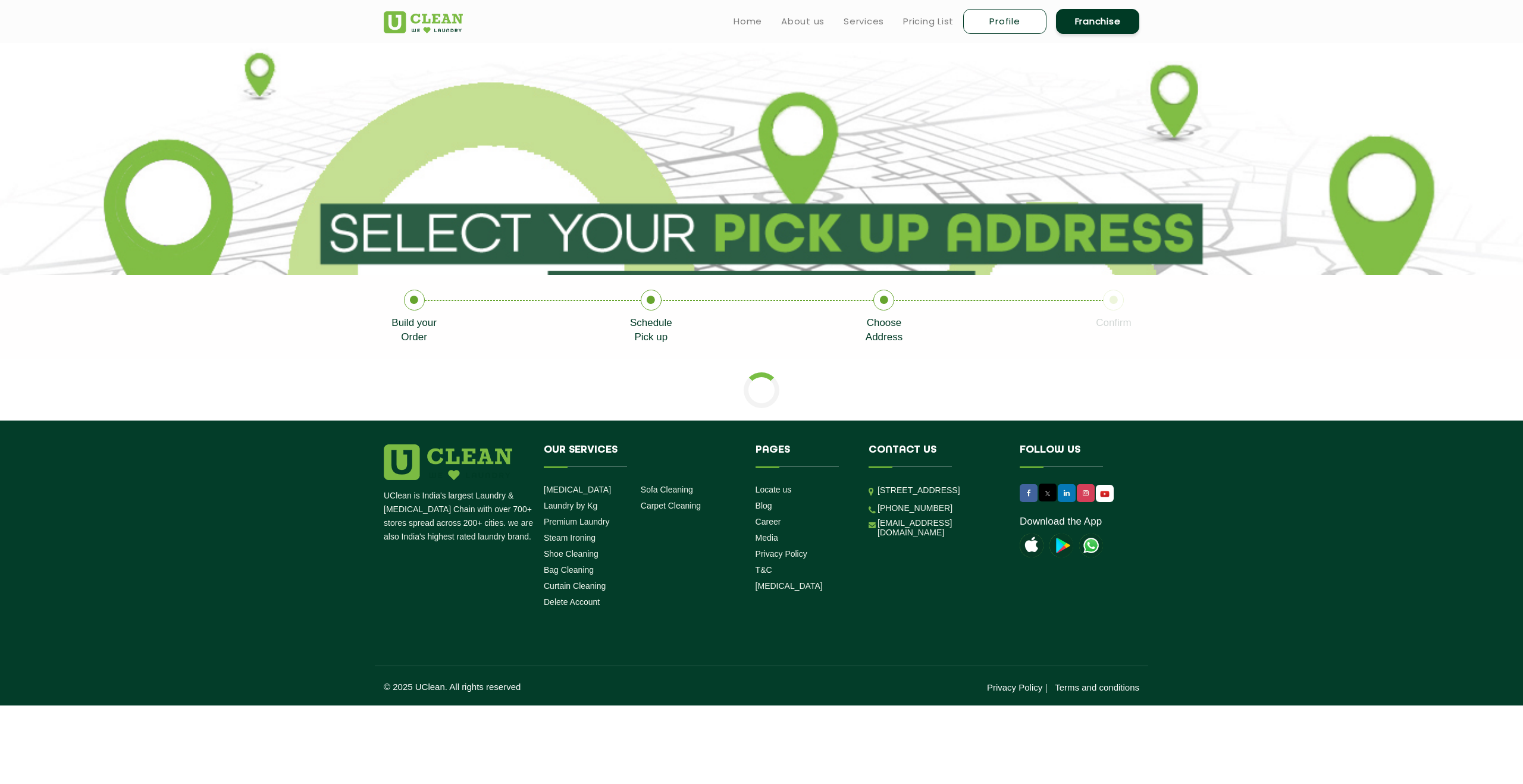
scroll to position [0, 0]
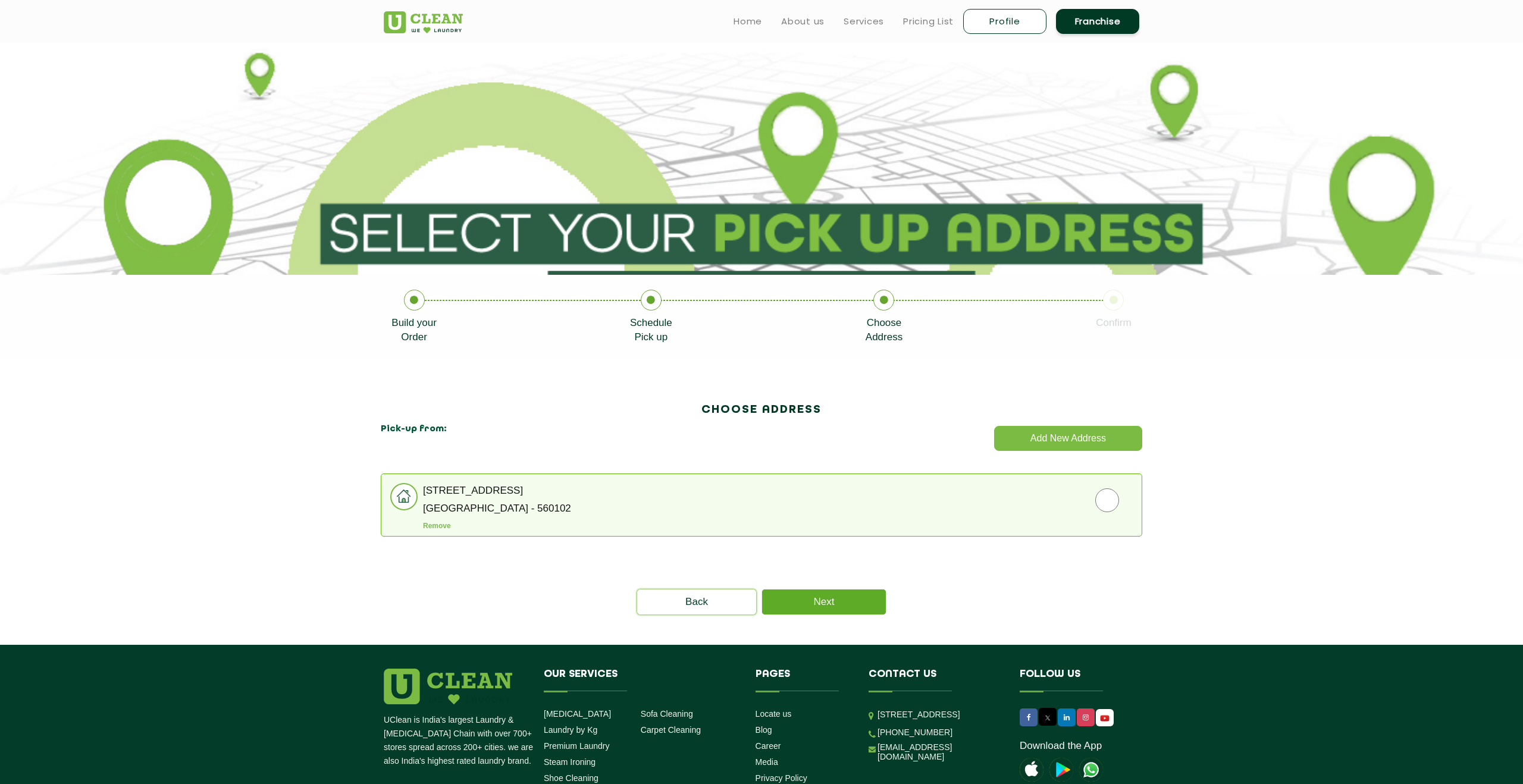
click at [850, 602] on link "Next" at bounding box center [824, 601] width 124 height 25
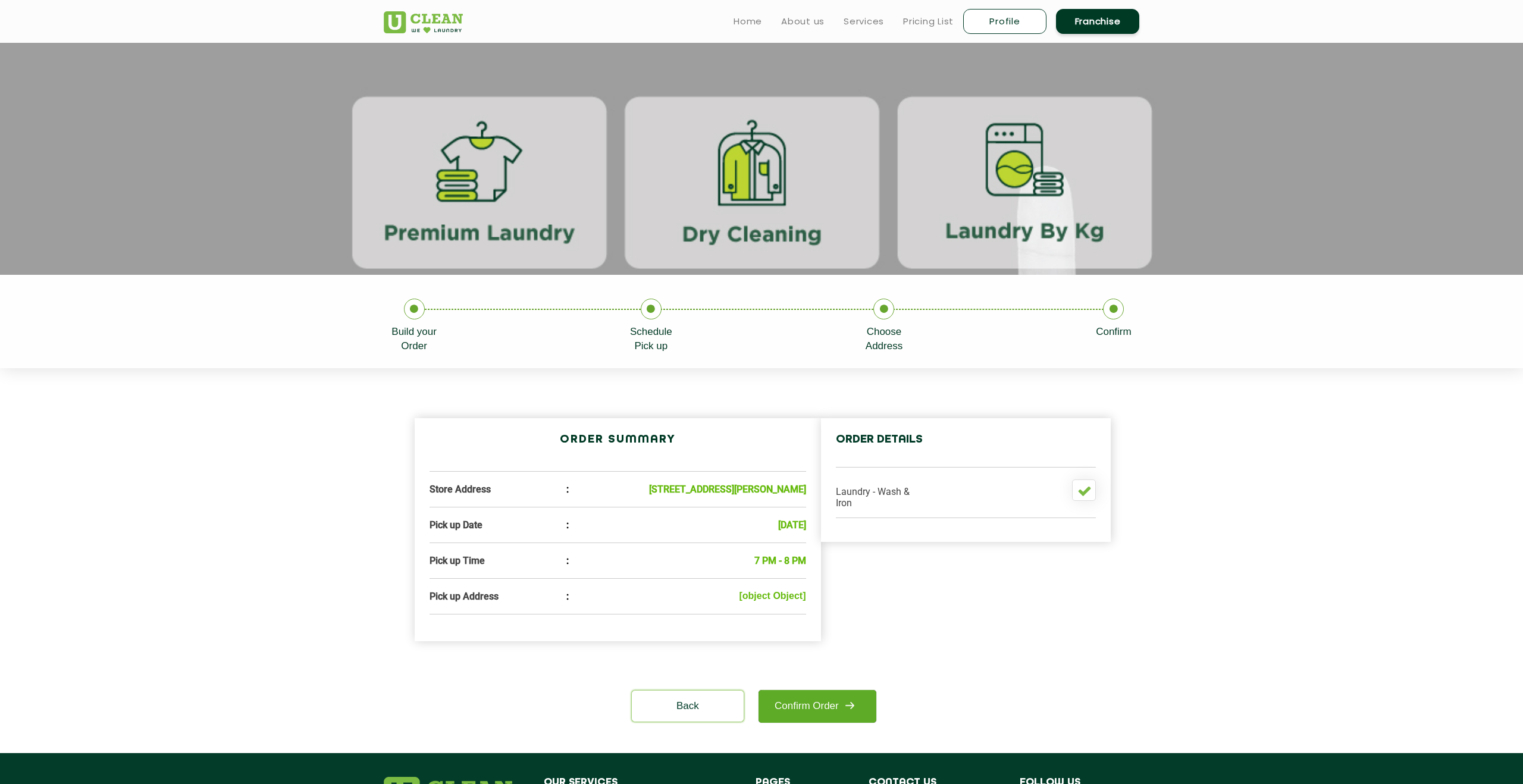
click at [813, 722] on link "Confirm Order" at bounding box center [817, 706] width 118 height 33
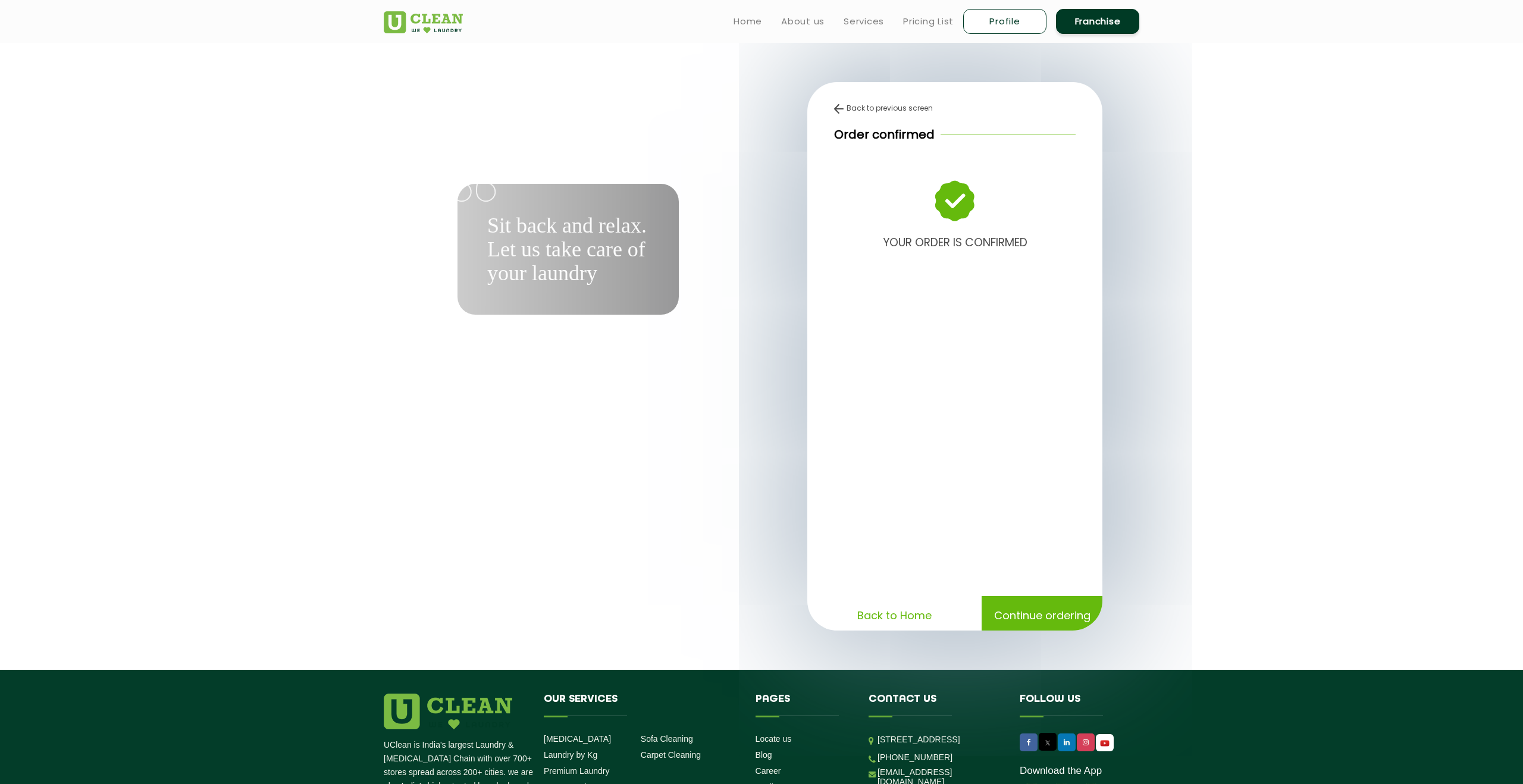
click at [913, 615] on p "Back to Home" at bounding box center [894, 615] width 75 height 21
